Goal: Complete application form

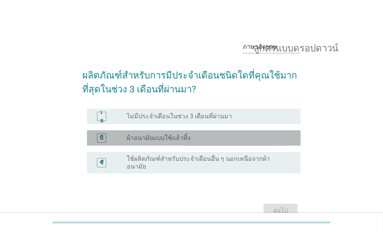
click at [109, 137] on div "บี" at bounding box center [101, 137] width 17 height 9
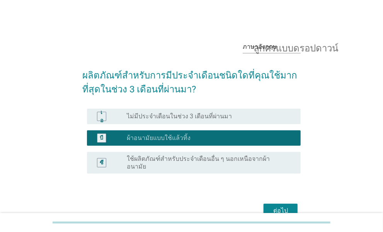
click at [270, 209] on button "ต่อไป" at bounding box center [281, 211] width 34 height 14
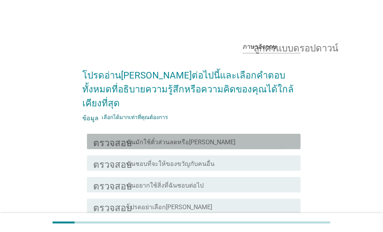
click at [214, 137] on div "โครงร่างกล่องกาเครื่องหมายว่าง ฉันมักใช้ตั๋วส่วนลดหรือ[PERSON_NAME]" at bounding box center [211, 141] width 168 height 9
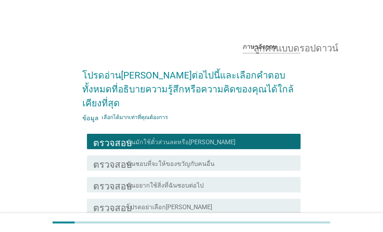
click at [219, 158] on div "โครงร่างกล่องกาเครื่องหมายว่าง ฉันชอบที่จะให้ของขวัญกับคนอื่น" at bounding box center [211, 162] width 168 height 9
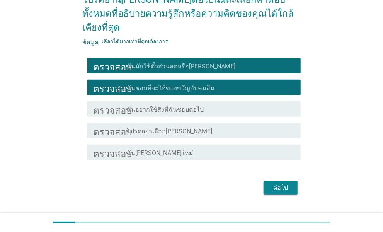
scroll to position [77, 0]
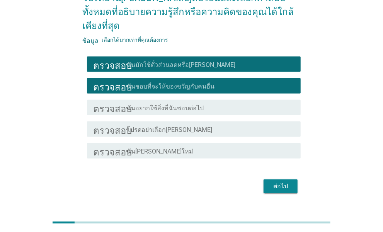
click at [210, 103] on div "โครงร่างกล่องกาเครื่องหมายว่าง ฉันอยากใช้สิ่งที่ฉันชอบต่อไป" at bounding box center [211, 107] width 168 height 9
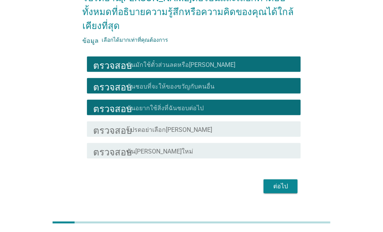
click at [230, 146] on div "โครงร่างกล่องกาเครื่องหมายว่าง ฉัน[PERSON_NAME]ใหม่" at bounding box center [211, 150] width 168 height 9
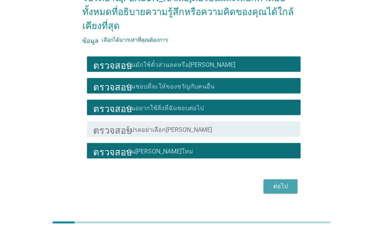
click at [276, 182] on font "ต่อไป" at bounding box center [280, 185] width 15 height 7
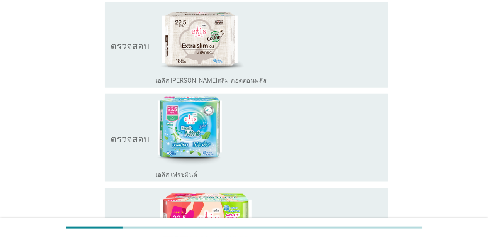
scroll to position [425, 0]
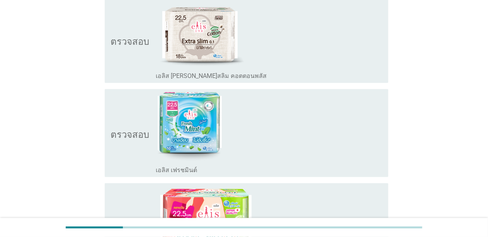
click at [196, 171] on div "โครงร่างกล่องกาเครื่องหมายว่าง เอลิส เฟรชมินต์" at bounding box center [269, 169] width 226 height 9
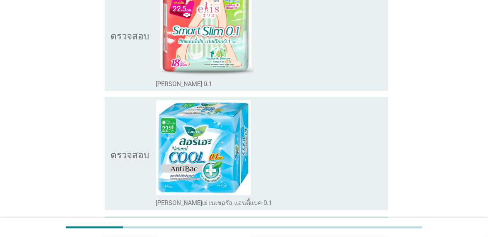
scroll to position [657, 0]
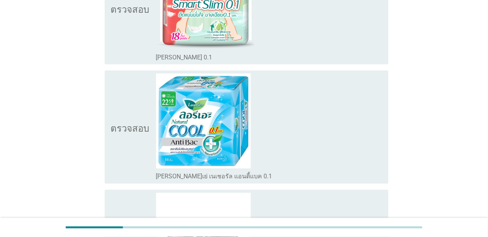
click at [220, 178] on font "[PERSON_NAME]เย่ เนเชอรัล แอนตี้แบค 0.1" at bounding box center [214, 176] width 116 height 7
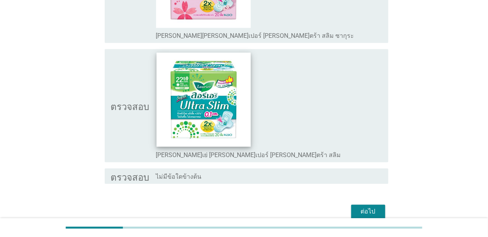
scroll to position [1043, 0]
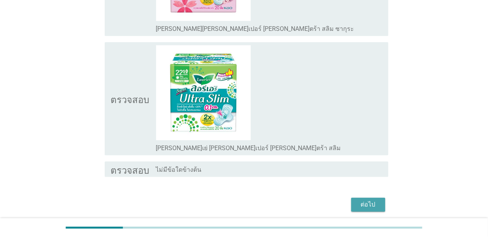
click at [371, 200] on font "ต่อไป" at bounding box center [368, 204] width 15 height 9
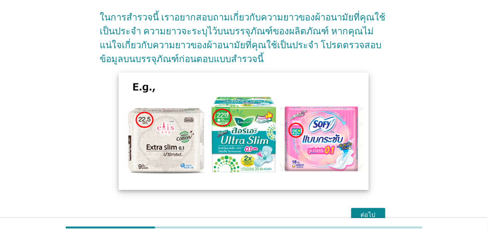
scroll to position [98, 0]
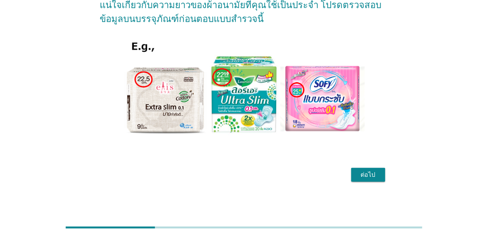
click at [372, 175] on font "ต่อไป" at bounding box center [368, 174] width 15 height 7
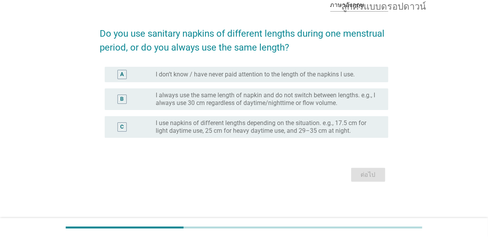
scroll to position [0, 0]
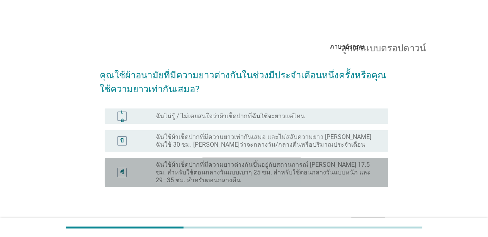
click at [150, 171] on div "ซี" at bounding box center [133, 172] width 45 height 23
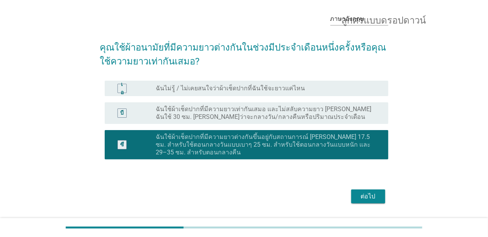
scroll to position [49, 0]
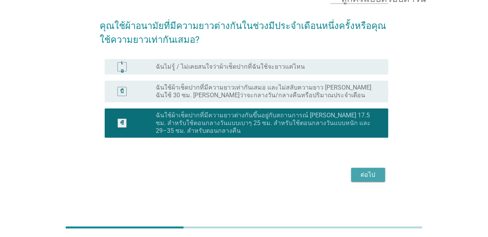
click at [362, 174] on font "ต่อไป" at bounding box center [368, 174] width 15 height 7
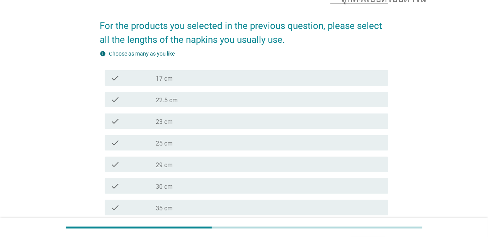
scroll to position [0, 0]
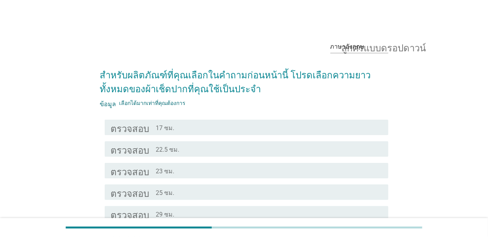
click at [195, 151] on div "โครงร่างกล่องกาเครื่องหมายว่าง 22.5 ซม." at bounding box center [269, 149] width 226 height 9
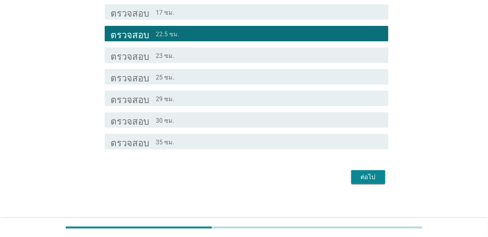
scroll to position [118, 0]
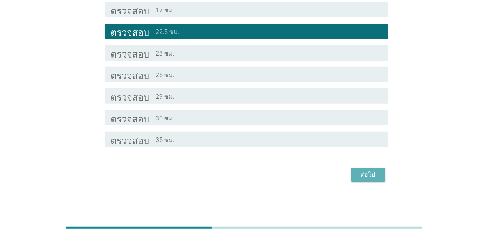
click at [375, 170] on button "ต่อไป" at bounding box center [368, 175] width 34 height 14
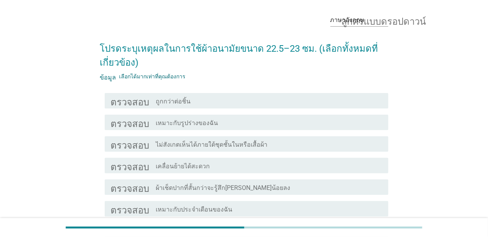
scroll to position [39, 0]
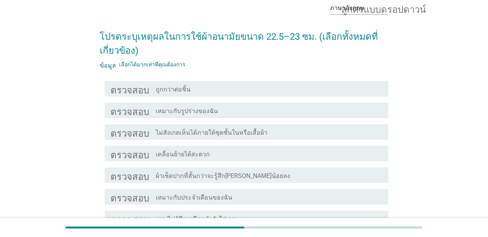
click at [238, 156] on div "โครงร่างกล่องกาเครื่องหมายว่าง เคลื่อนย้ายได้สะดวก" at bounding box center [269, 153] width 226 height 9
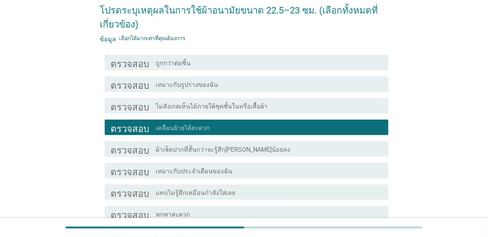
scroll to position [77, 0]
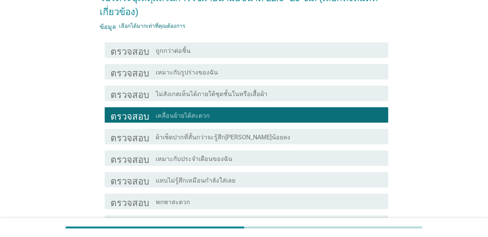
click at [285, 155] on div "โครงร่างกล่องกาเครื่องหมายว่าง เหมาะกับประจำเดือนของฉัน" at bounding box center [269, 158] width 226 height 9
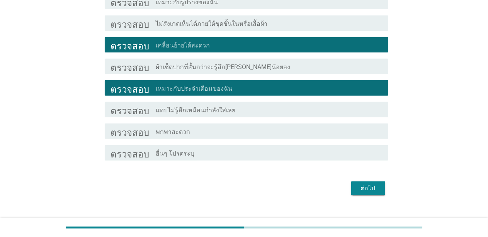
scroll to position [155, 0]
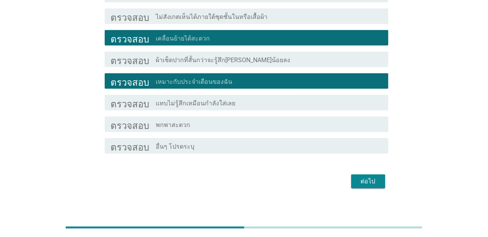
click at [250, 97] on div "ตรวจสอบ โครงร่างกล่องกาเครื่องหมายว่าง แทบไม่รู้สึกเหมือนกำลังใส่เลย" at bounding box center [247, 102] width 284 height 15
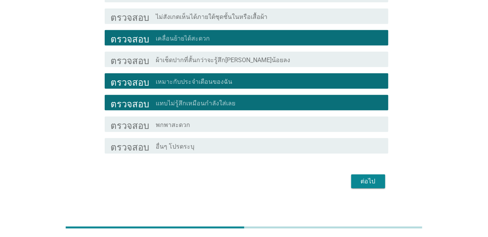
drag, startPoint x: 250, startPoint y: 124, endPoint x: 299, endPoint y: 140, distance: 51.2
click at [251, 124] on div "โครงร่างกล่องกาเครื่องหมายว่าง พกพาสะดวก" at bounding box center [269, 124] width 226 height 9
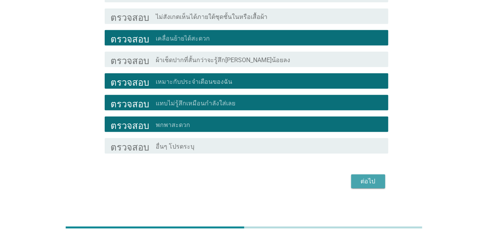
click at [366, 182] on font "ต่อไป" at bounding box center [368, 181] width 15 height 7
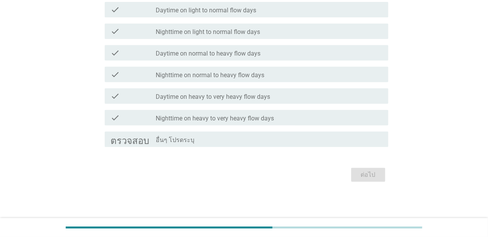
scroll to position [0, 0]
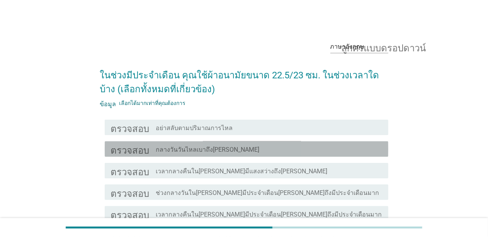
click at [259, 154] on div "ตรวจสอบ โครงร่างกล่องกาเครื่องหมายว่าง กลางวันวันไหลเบาถึง[PERSON_NAME]" at bounding box center [247, 148] width 284 height 15
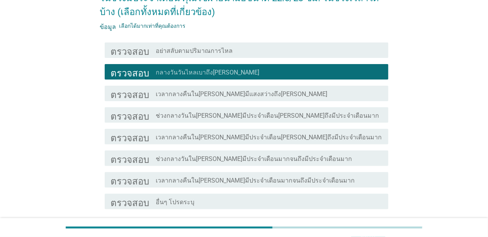
scroll to position [116, 0]
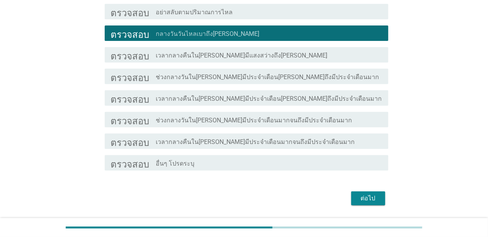
click at [378, 198] on div "ต่อไป" at bounding box center [368, 198] width 22 height 9
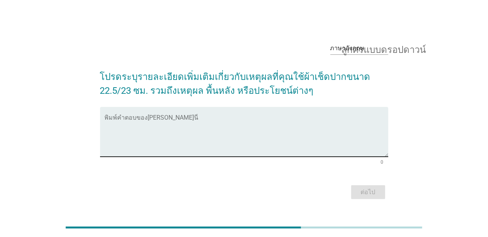
click at [246, 131] on textarea "พิมพ์คำตอบของคุณที่นี่" at bounding box center [247, 136] width 284 height 41
type textarea "h"
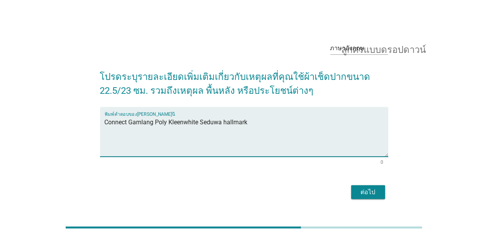
click at [272, 127] on textarea "Connect Gamlang Poly Kleenwhite Seduwa hallmark" at bounding box center [247, 136] width 284 height 41
type textarea "C"
type textarea "I"
type textarea "ห"
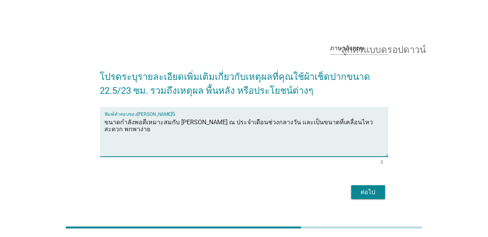
type textarea "ขนาดกำลังพอดีเหมาะสมกับ [PERSON_NAME] ณ ประจำเดือนช่วงกลางวัน และเป็นขนาดที่เคล…"
click at [375, 191] on font "ต่อไป" at bounding box center [368, 192] width 15 height 7
